Goal: Purchase product/service

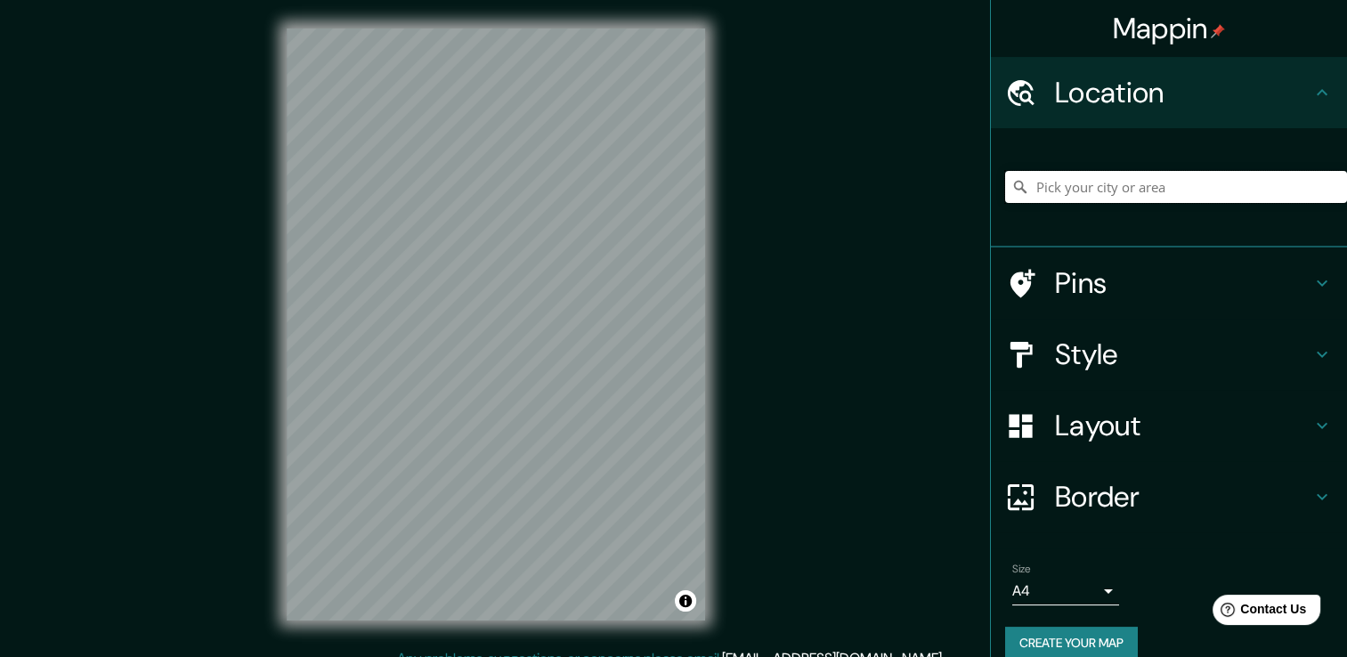
click at [1111, 180] on input "Pick your city or area" at bounding box center [1176, 187] width 342 height 32
click at [1098, 428] on h4 "Layout" at bounding box center [1183, 426] width 256 height 36
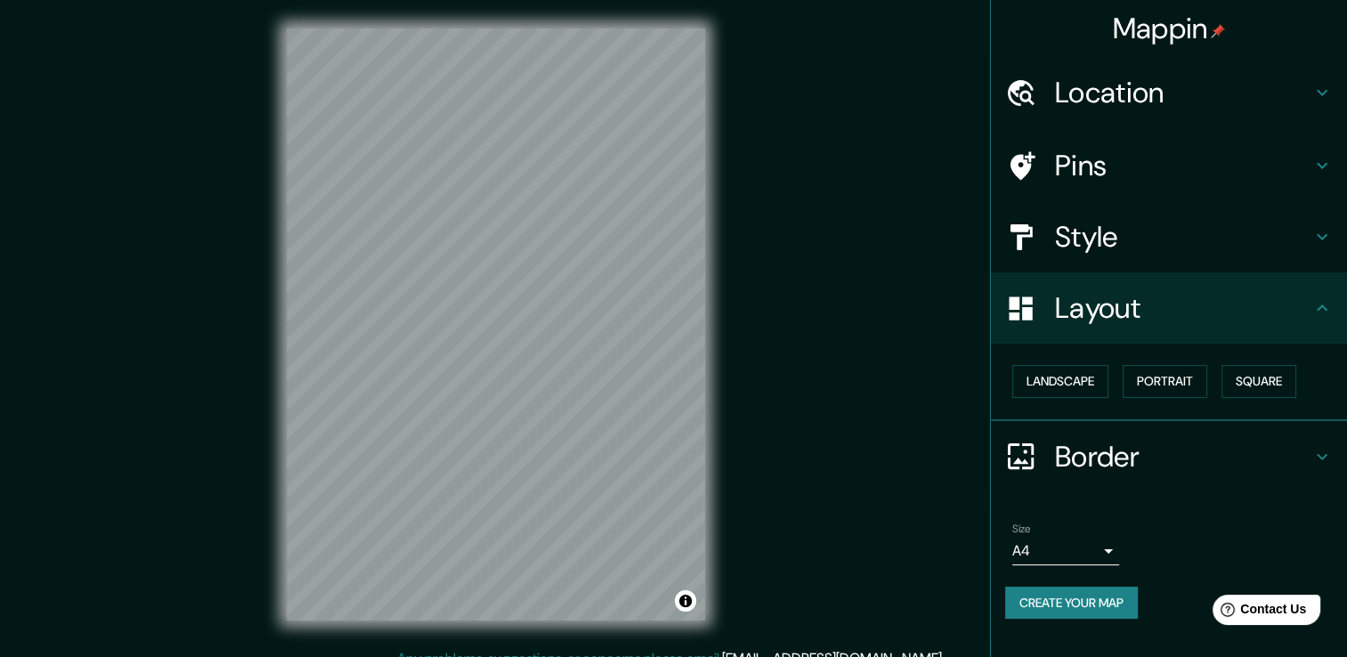
click at [1113, 223] on h4 "Style" at bounding box center [1183, 237] width 256 height 36
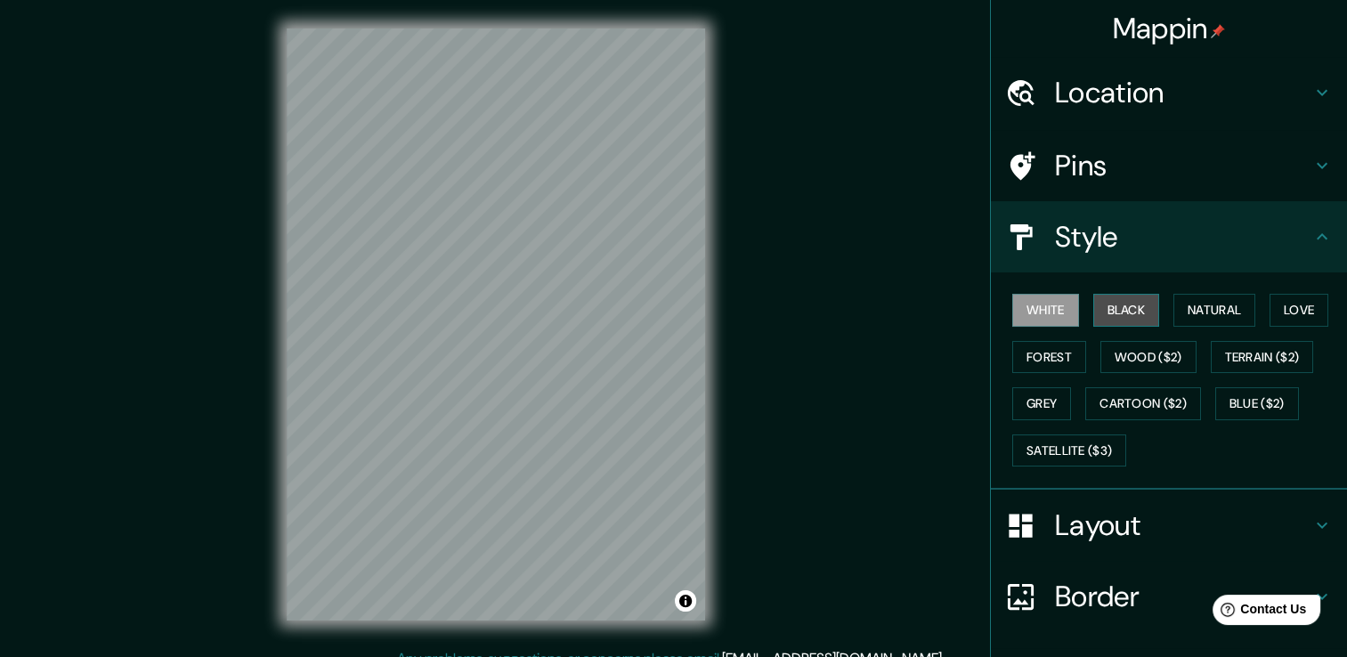
click at [1103, 311] on button "Black" at bounding box center [1126, 310] width 67 height 33
click at [1125, 354] on button "Wood ($2)" at bounding box center [1148, 357] width 96 height 33
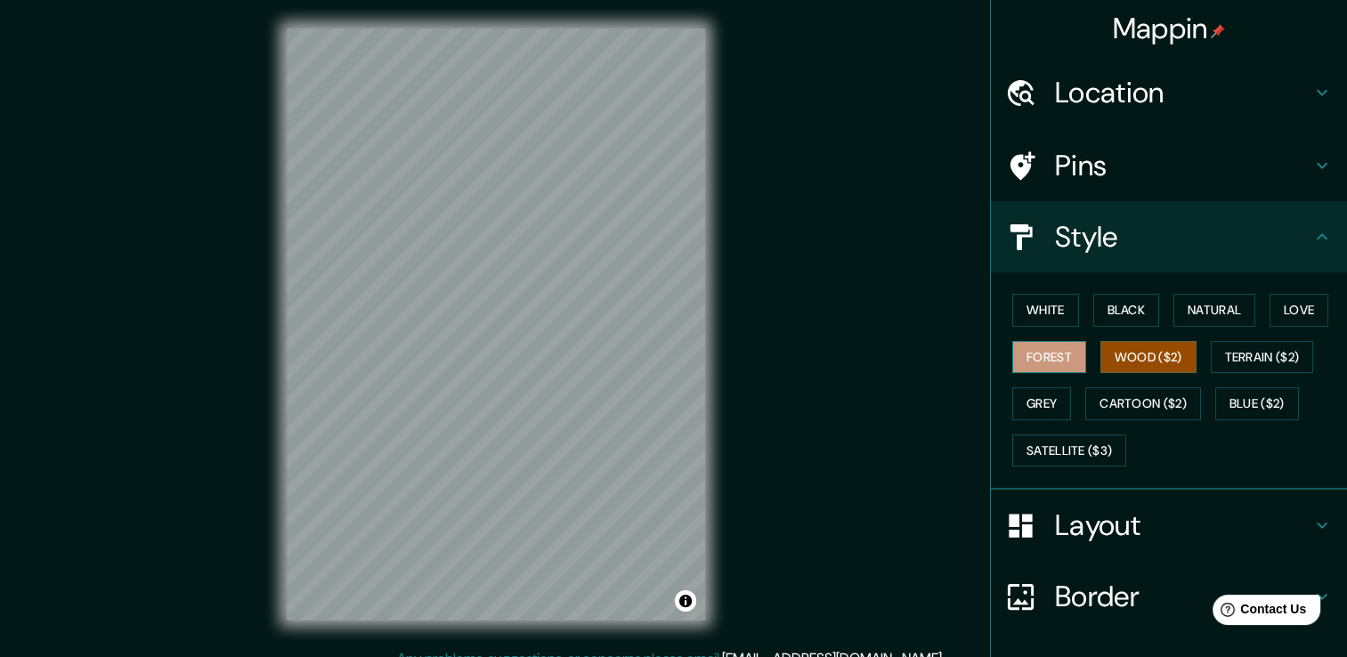
click at [1027, 358] on button "Forest" at bounding box center [1049, 357] width 74 height 33
click at [1139, 94] on h4 "Location" at bounding box center [1183, 93] width 256 height 36
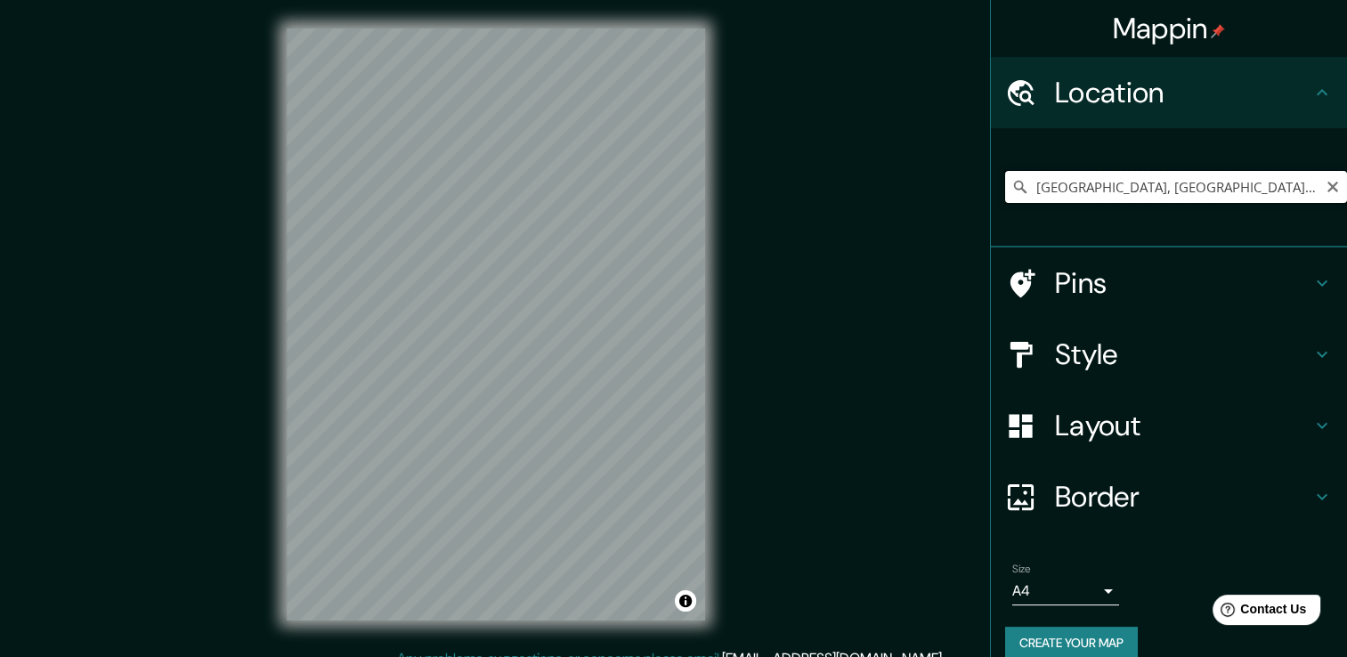
click at [1281, 192] on input "[GEOGRAPHIC_DATA], [GEOGRAPHIC_DATA], [GEOGRAPHIC_DATA]" at bounding box center [1176, 187] width 342 height 32
click at [1152, 187] on input "[GEOGRAPHIC_DATA], [GEOGRAPHIC_DATA], [GEOGRAPHIC_DATA]" at bounding box center [1176, 187] width 342 height 32
click at [1292, 190] on input "[GEOGRAPHIC_DATA], [GEOGRAPHIC_DATA], [GEOGRAPHIC_DATA]" at bounding box center [1176, 187] width 342 height 32
click at [1300, 190] on input "[GEOGRAPHIC_DATA], [GEOGRAPHIC_DATA], [GEOGRAPHIC_DATA]" at bounding box center [1176, 187] width 342 height 32
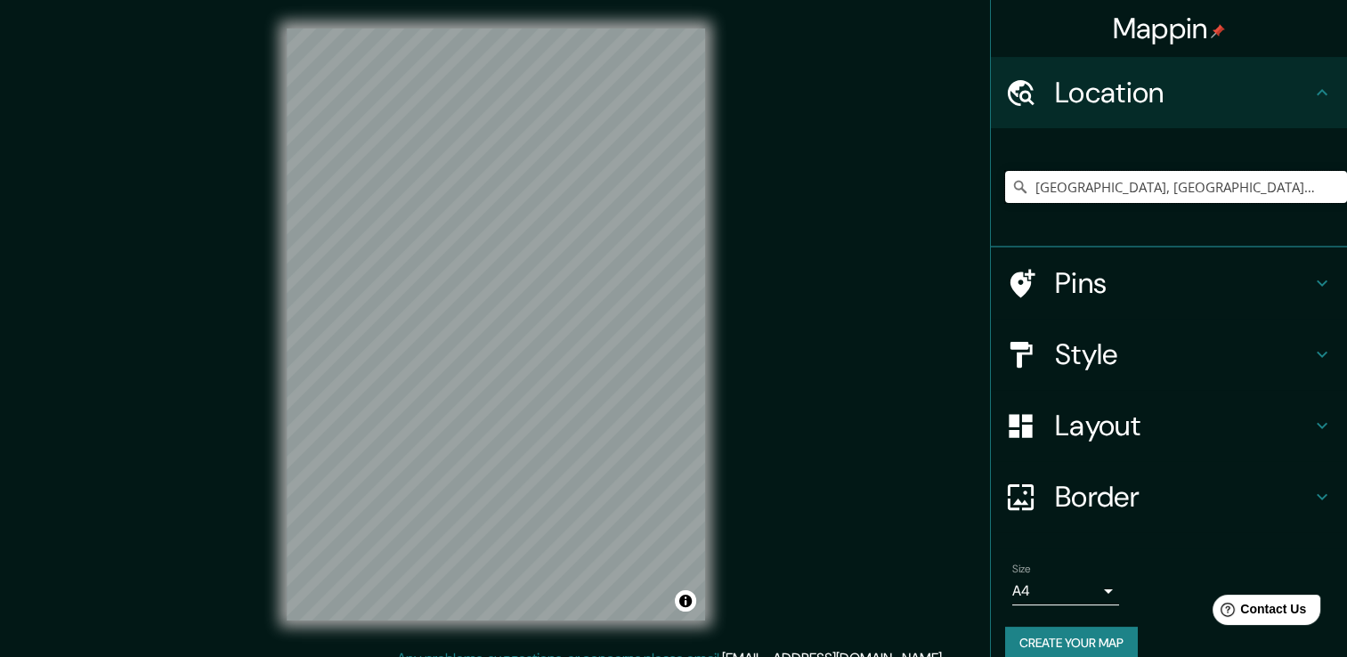
drag, startPoint x: 1296, startPoint y: 190, endPoint x: 1339, endPoint y: 190, distance: 42.7
click at [1339, 190] on div "Mappin Location [GEOGRAPHIC_DATA], [GEOGRAPHIC_DATA], [GEOGRAPHIC_DATA] Pins St…" at bounding box center [1168, 328] width 357 height 657
click at [1303, 183] on input "[GEOGRAPHIC_DATA], [GEOGRAPHIC_DATA], [GEOGRAPHIC_DATA]" at bounding box center [1176, 187] width 342 height 32
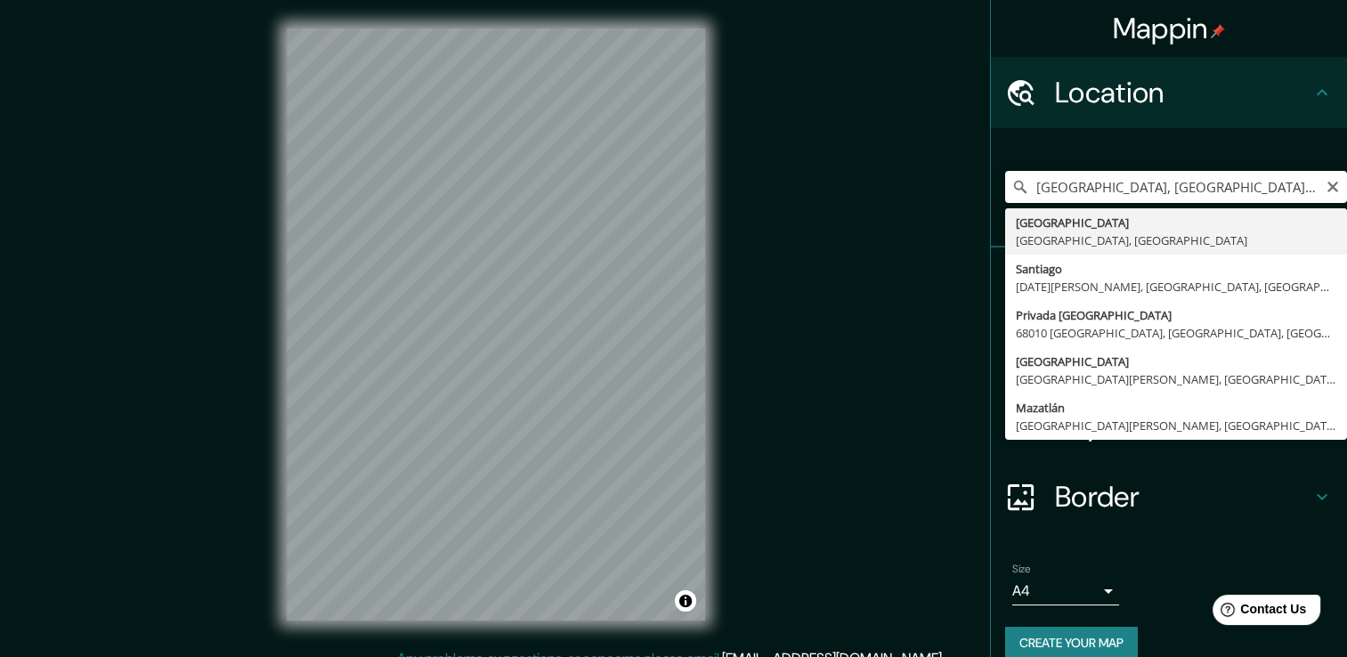
type input "[GEOGRAPHIC_DATA], [GEOGRAPHIC_DATA], [GEOGRAPHIC_DATA]"
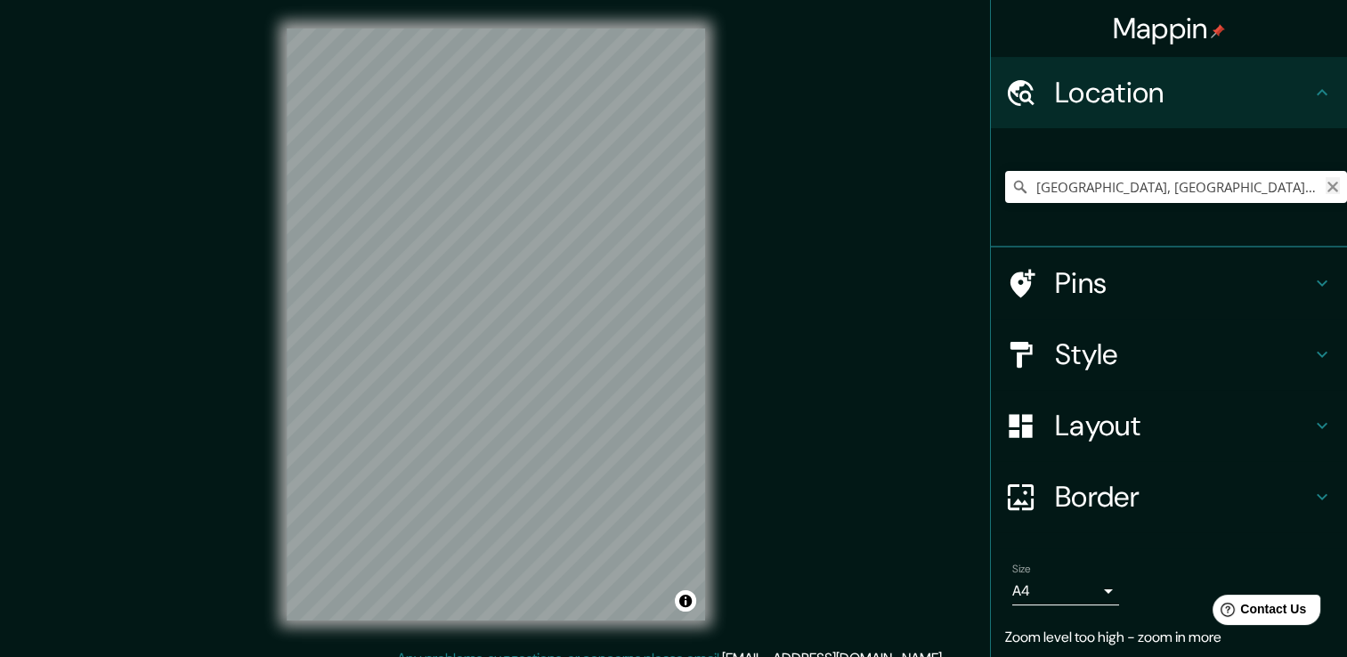
click at [1325, 177] on button "Clear" at bounding box center [1332, 185] width 14 height 17
click at [1068, 193] on input "Pick your city or area" at bounding box center [1176, 187] width 342 height 32
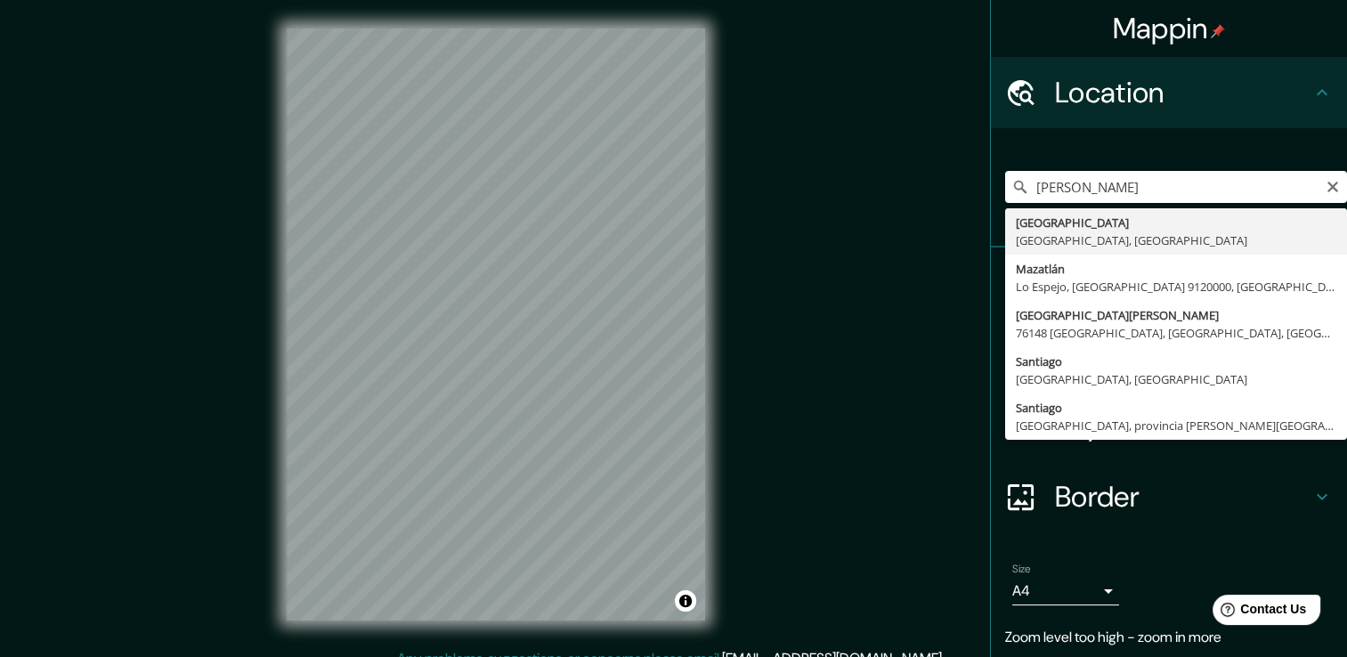
type input "[GEOGRAPHIC_DATA], [GEOGRAPHIC_DATA], [GEOGRAPHIC_DATA]"
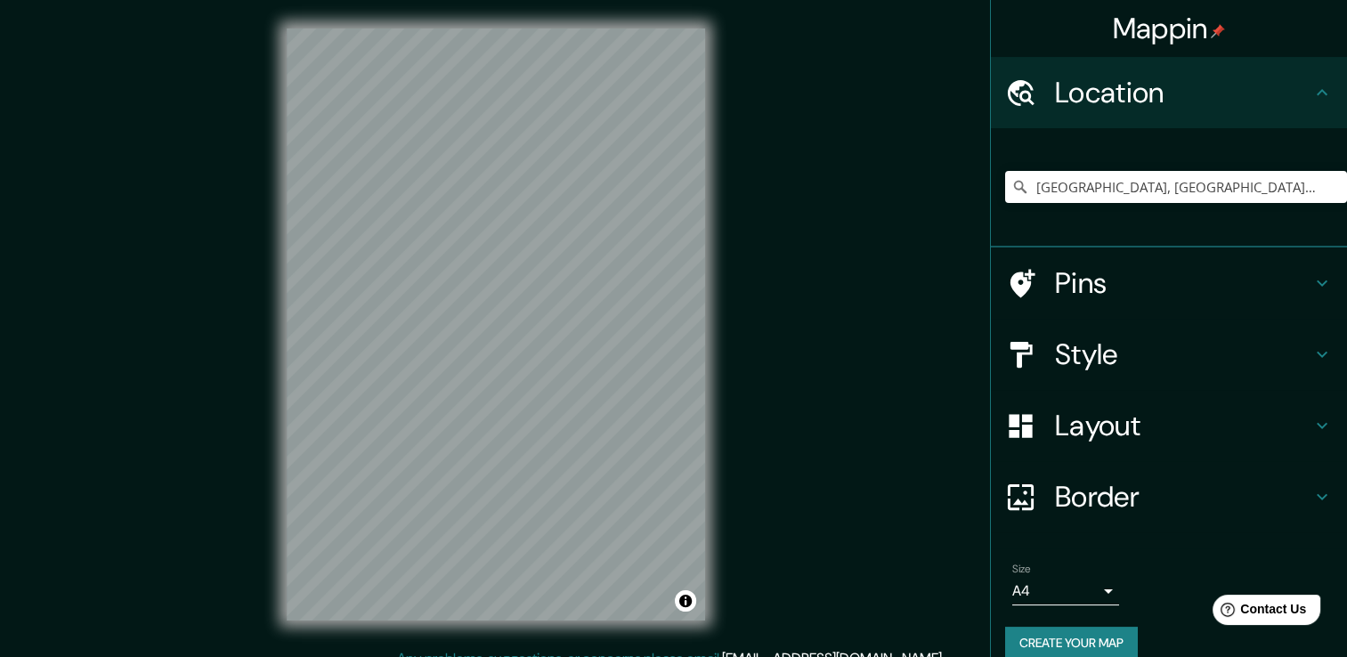
click at [1063, 422] on h4 "Layout" at bounding box center [1183, 426] width 256 height 36
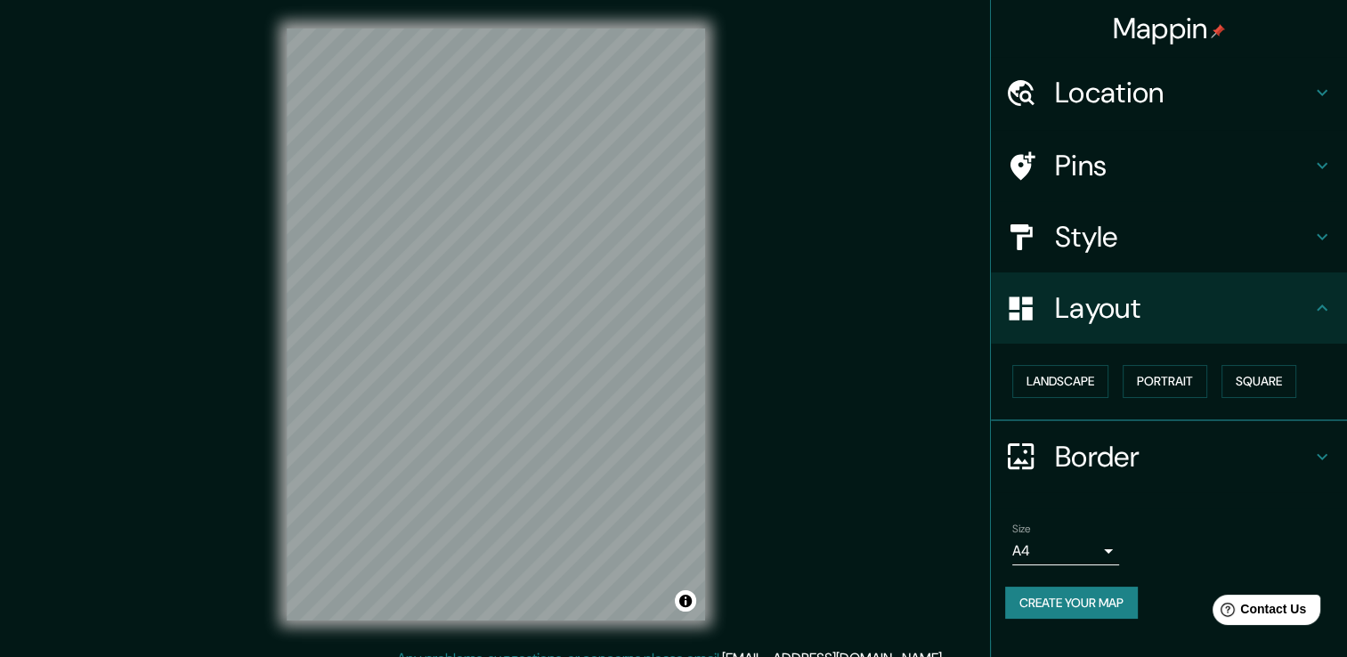
click at [1077, 239] on h4 "Style" at bounding box center [1183, 237] width 256 height 36
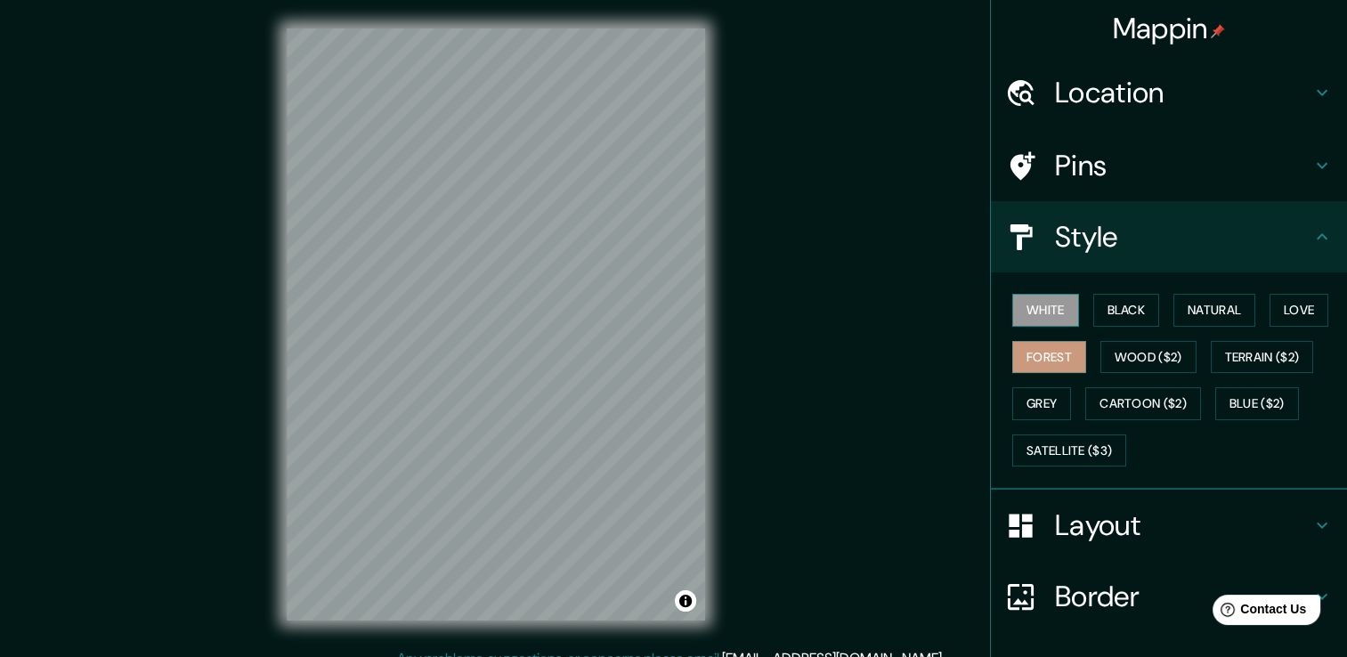
click at [1056, 314] on button "White" at bounding box center [1045, 310] width 67 height 33
click at [1122, 312] on button "Black" at bounding box center [1126, 310] width 67 height 33
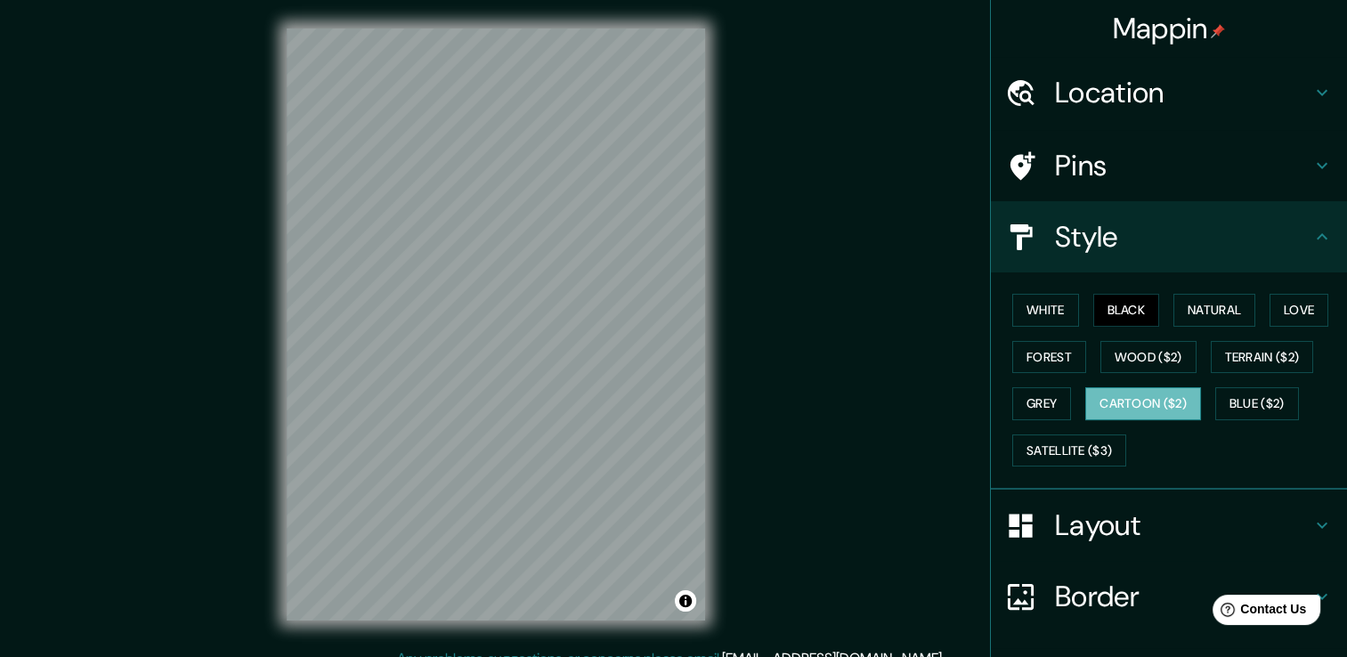
click at [1094, 396] on button "Cartoon ($2)" at bounding box center [1143, 403] width 116 height 33
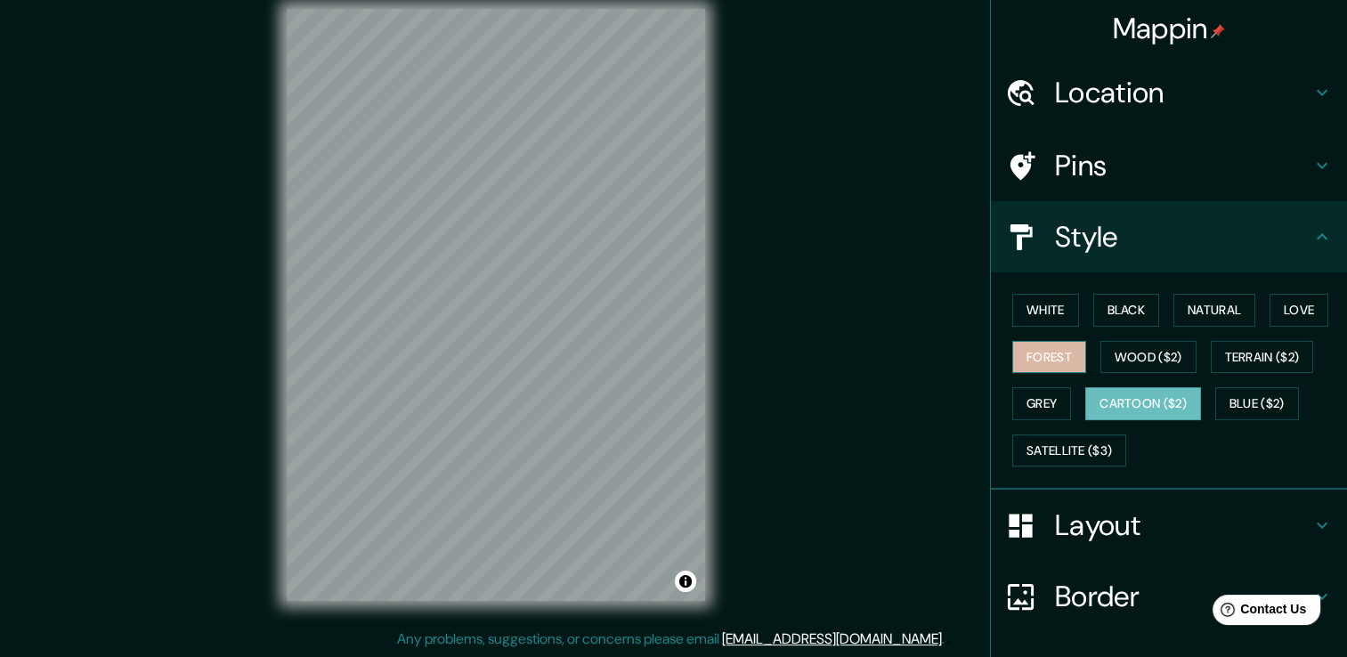
click at [1030, 360] on button "Forest" at bounding box center [1049, 357] width 74 height 33
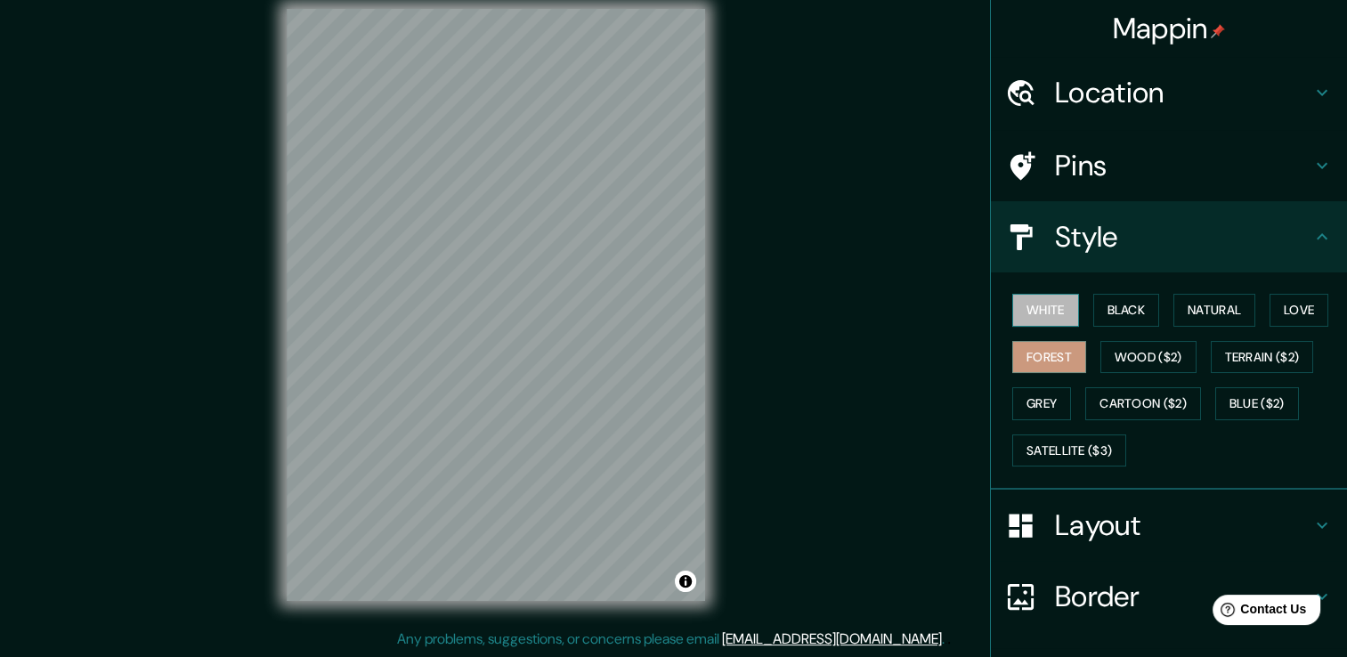
click at [1038, 313] on button "White" at bounding box center [1045, 310] width 67 height 33
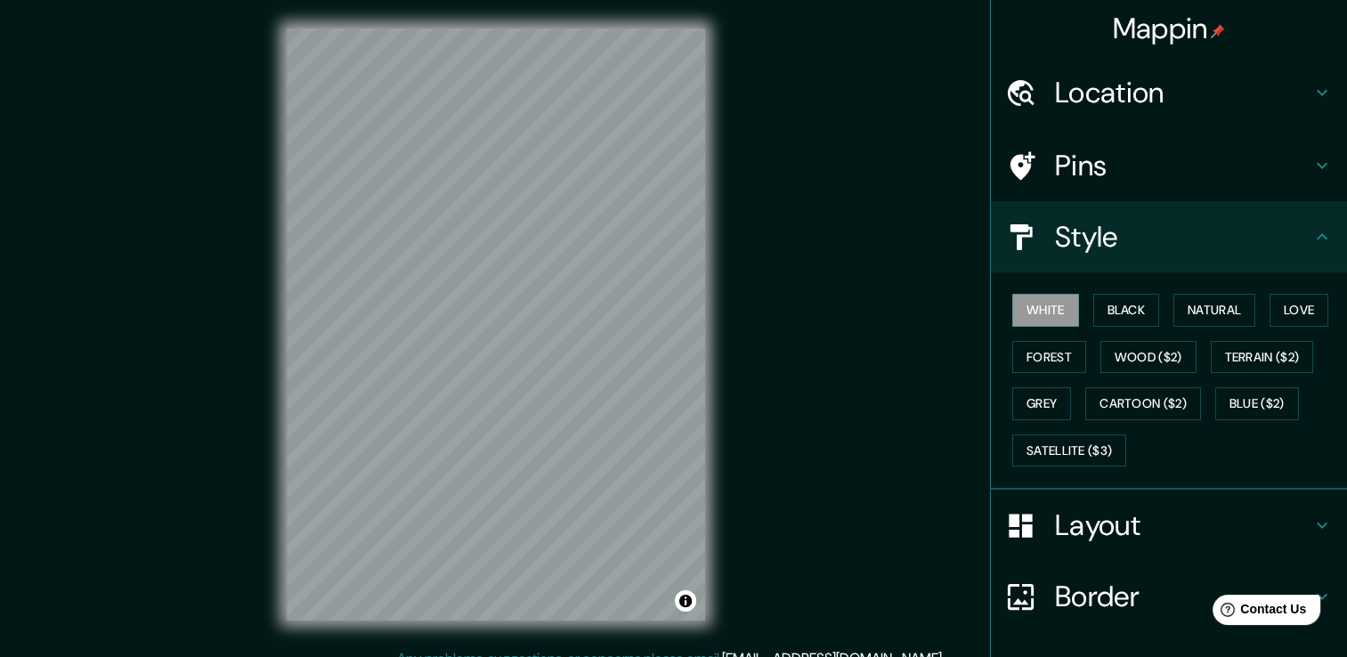
scroll to position [6, 0]
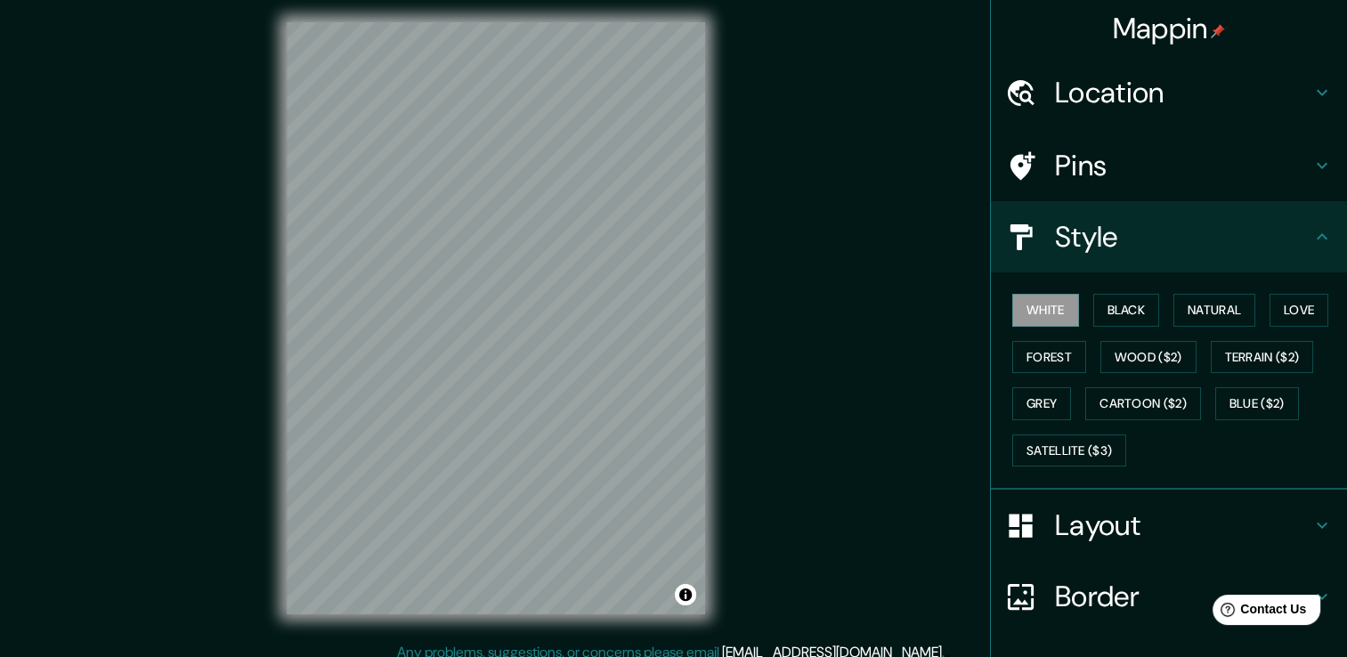
click at [1179, 107] on h4 "Location" at bounding box center [1183, 93] width 256 height 36
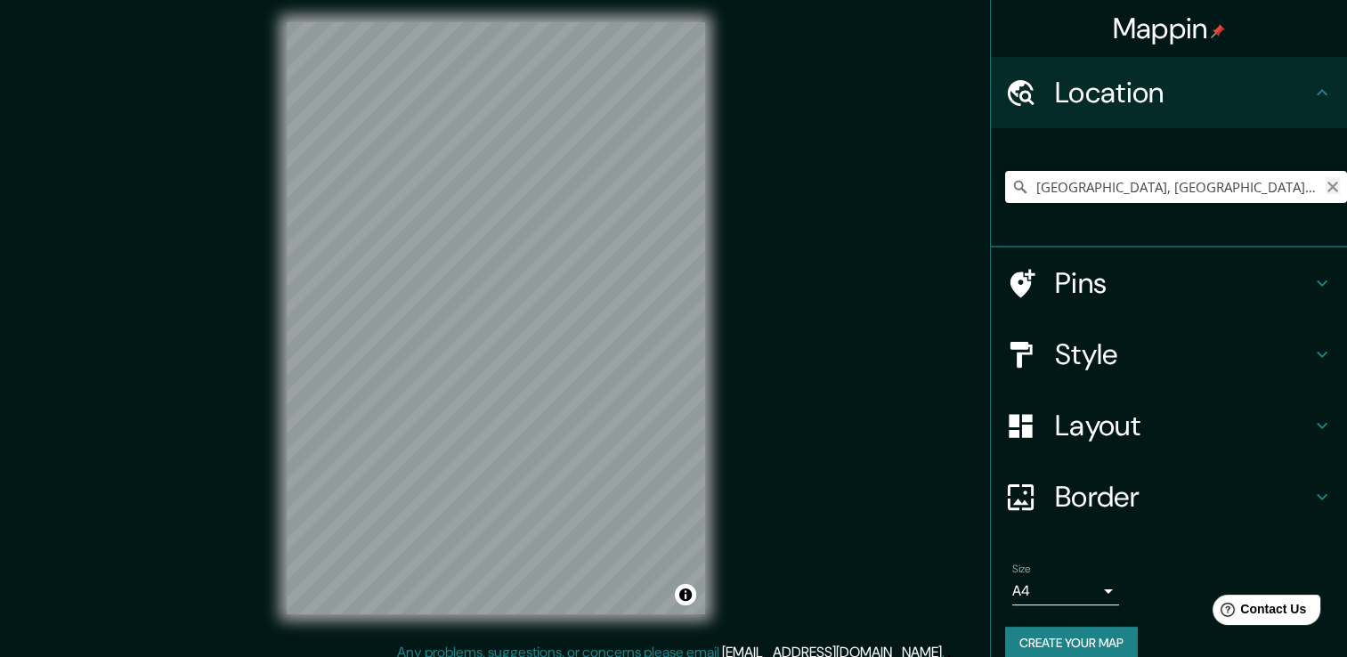
click at [1325, 187] on icon "Clear" at bounding box center [1332, 187] width 14 height 14
type input "T"
type input "Mitla, [GEOGRAPHIC_DATA][PERSON_NAME], [GEOGRAPHIC_DATA], [GEOGRAPHIC_DATA]"
click at [1325, 186] on icon "Clear" at bounding box center [1332, 187] width 14 height 14
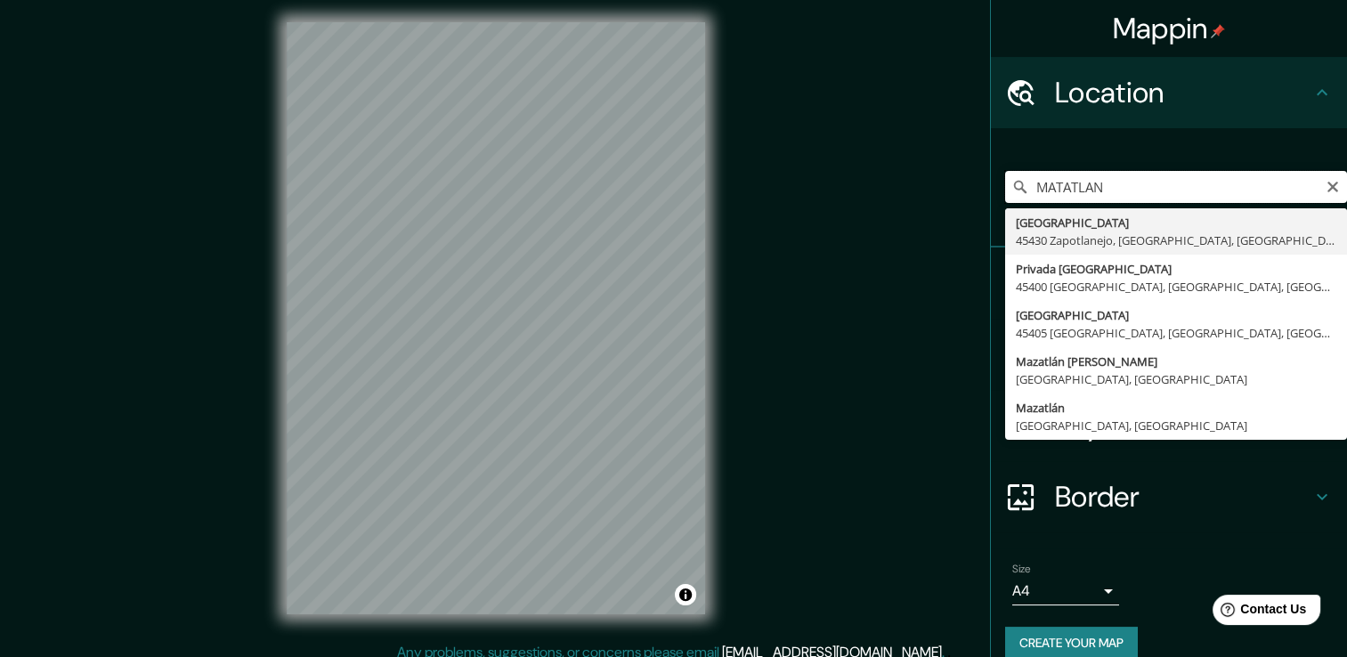
click at [1027, 188] on input "MATATLAN" at bounding box center [1176, 187] width 342 height 32
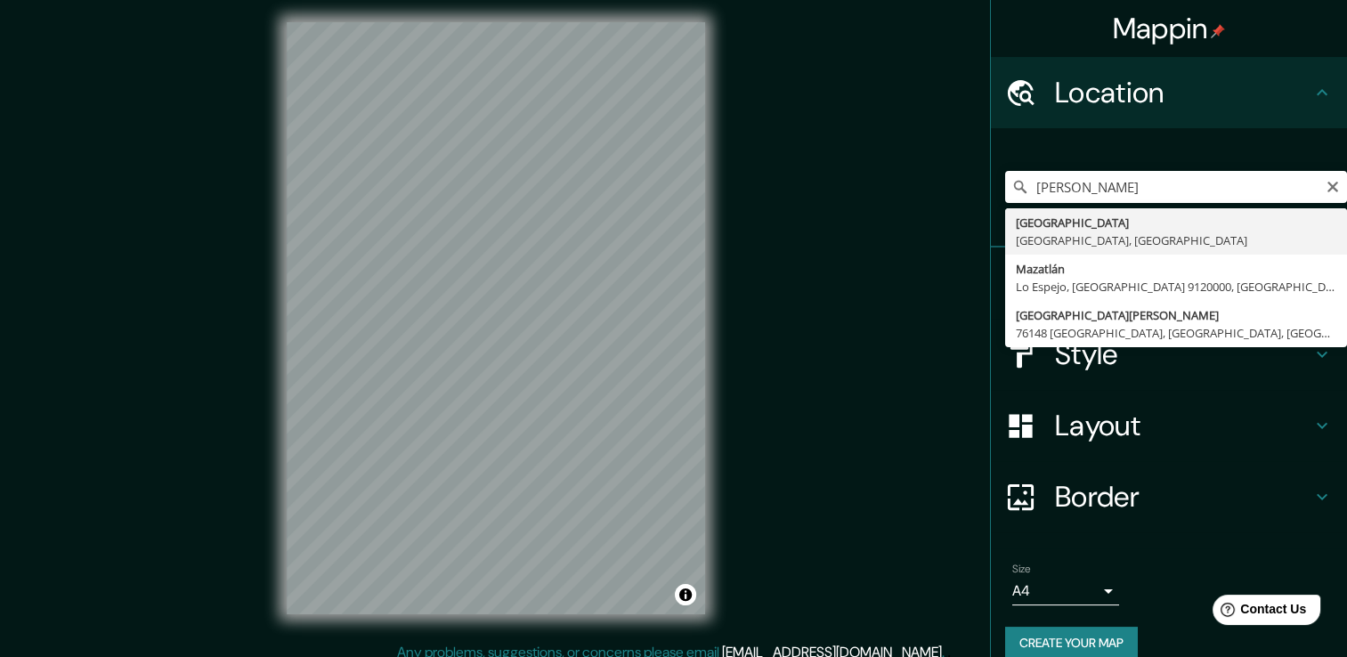
type input "[GEOGRAPHIC_DATA], [GEOGRAPHIC_DATA], [GEOGRAPHIC_DATA]"
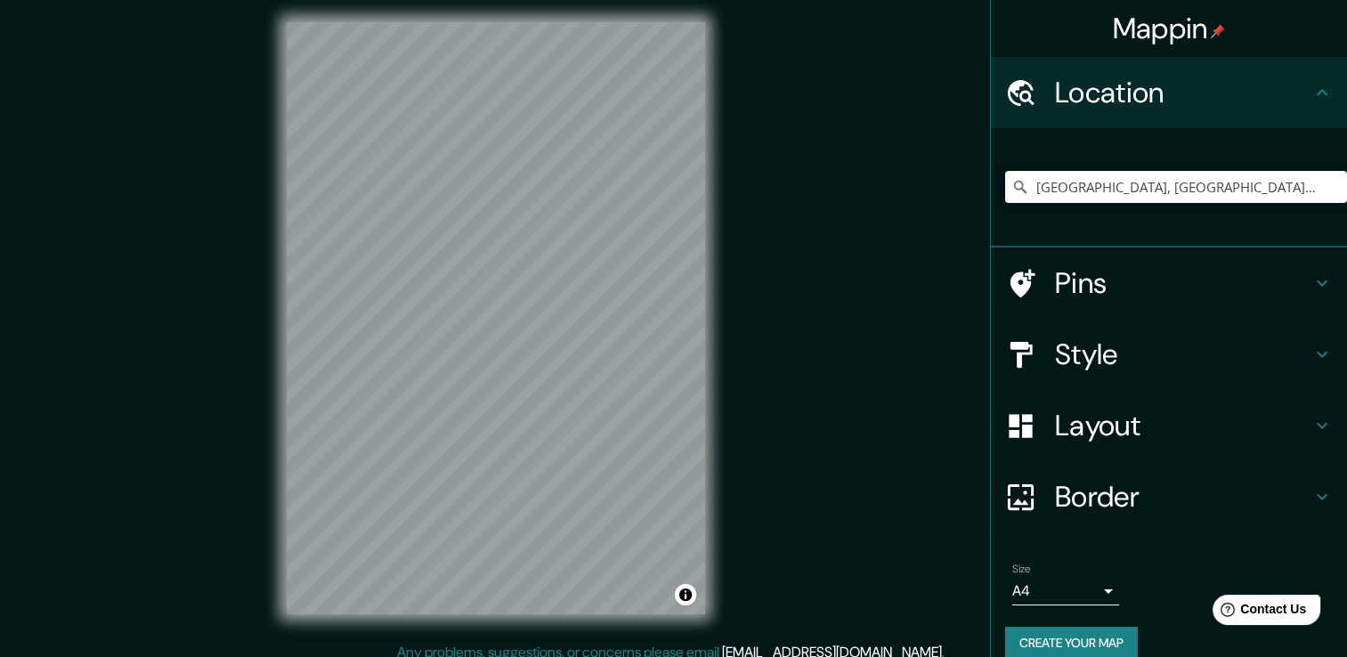
click at [1091, 425] on h4 "Layout" at bounding box center [1183, 426] width 256 height 36
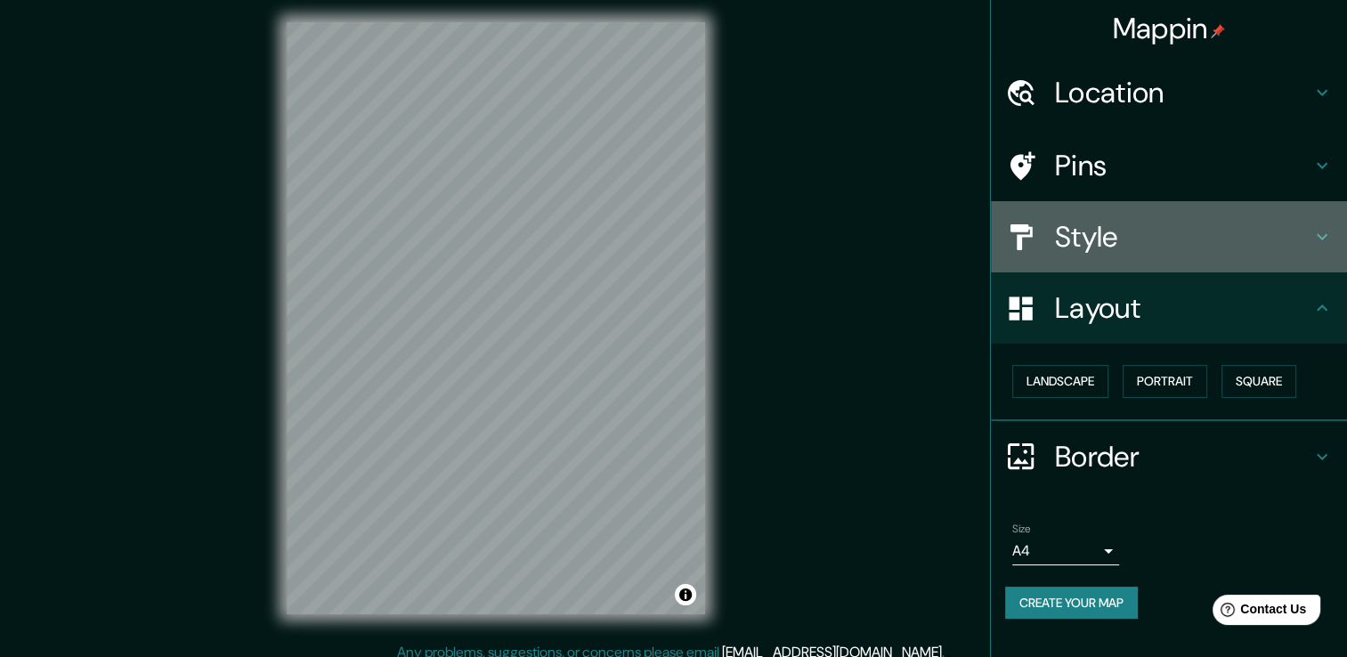
click at [1097, 241] on h4 "Style" at bounding box center [1183, 237] width 256 height 36
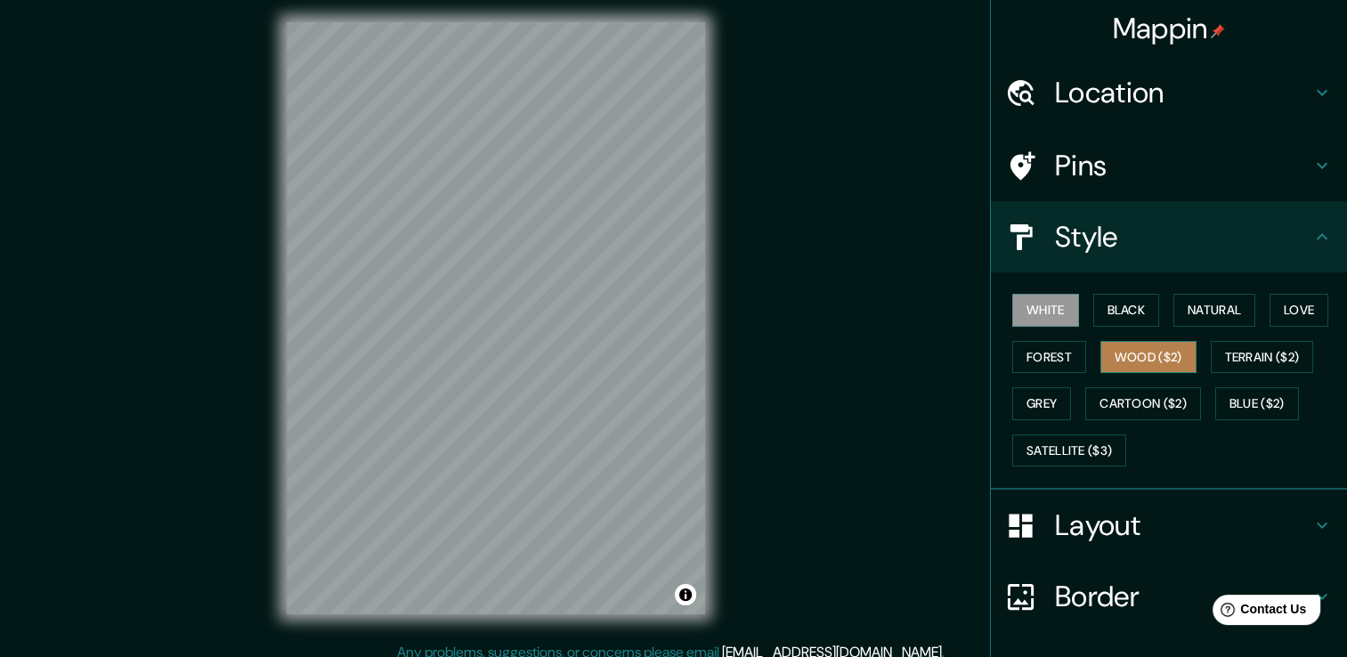
click at [1125, 355] on button "Wood ($2)" at bounding box center [1148, 357] width 96 height 33
click at [1036, 317] on button "White" at bounding box center [1045, 310] width 67 height 33
